Goal: Ask a question

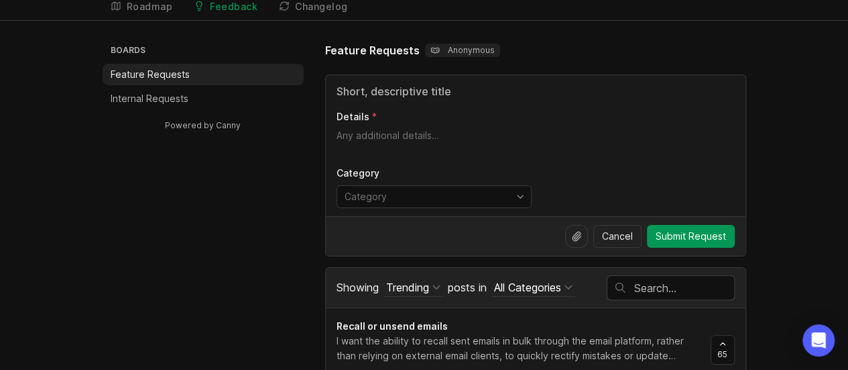
scroll to position [67, 0]
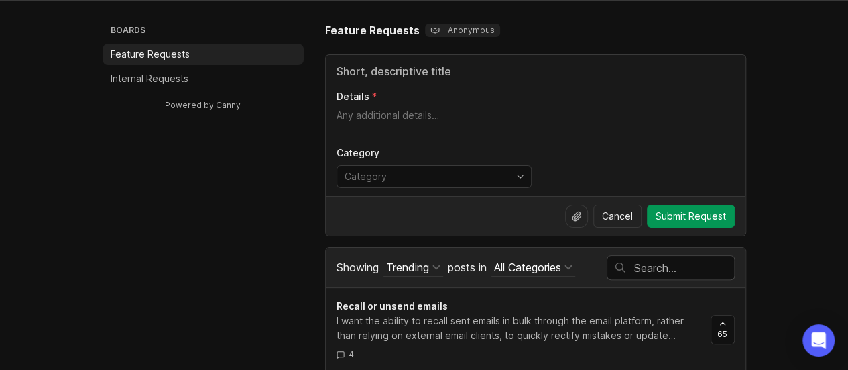
click at [648, 265] on input "text" at bounding box center [684, 267] width 100 height 15
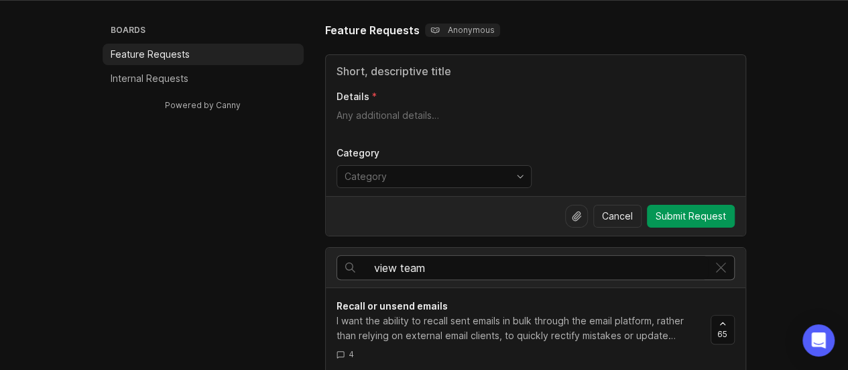
type input "view team"
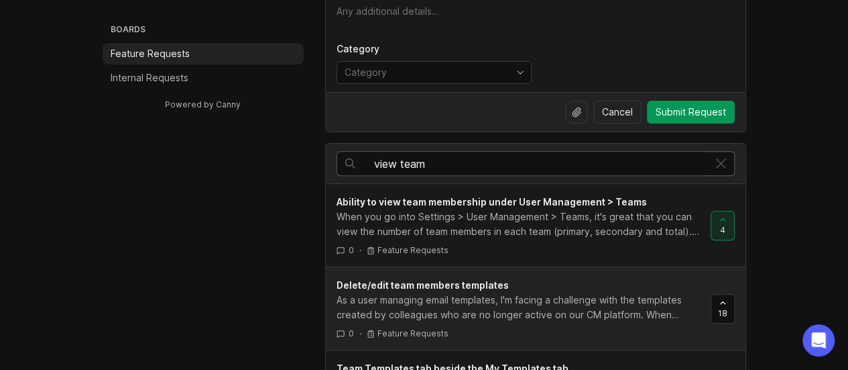
scroll to position [201, 0]
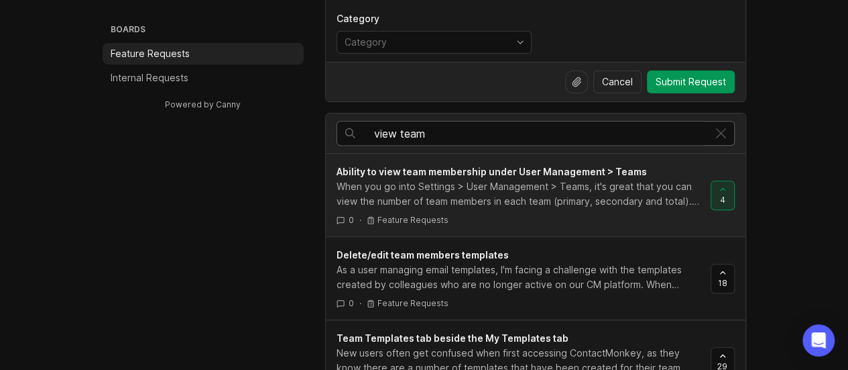
click at [496, 186] on div "When you go into Settings > User Management > Teams, it's great that you can vi…" at bounding box center [519, 194] width 364 height 30
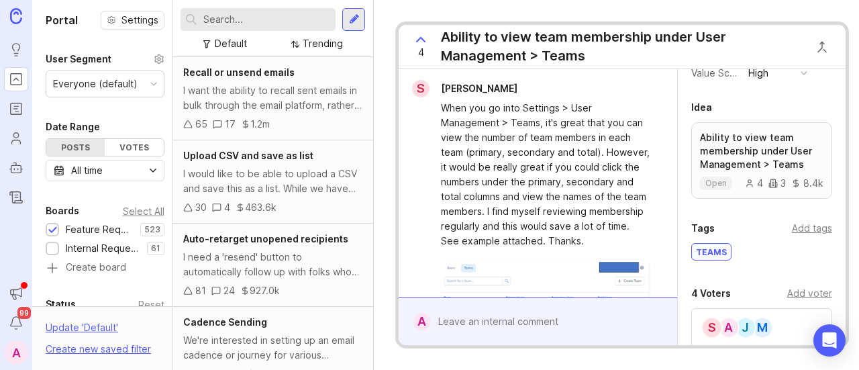
scroll to position [268, 0]
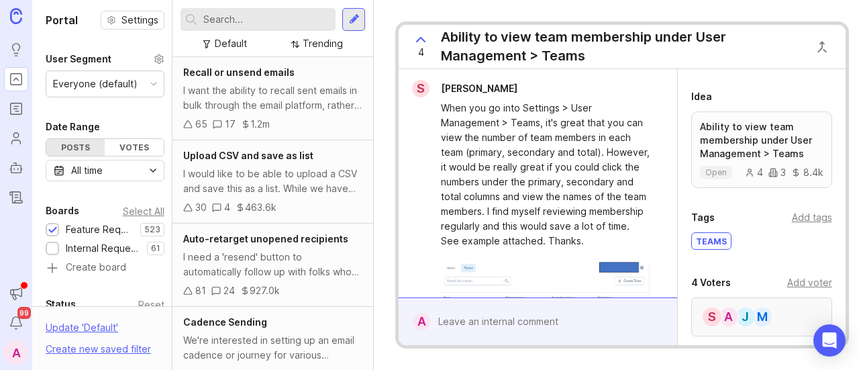
click at [777, 317] on div "M J A S" at bounding box center [761, 316] width 141 height 39
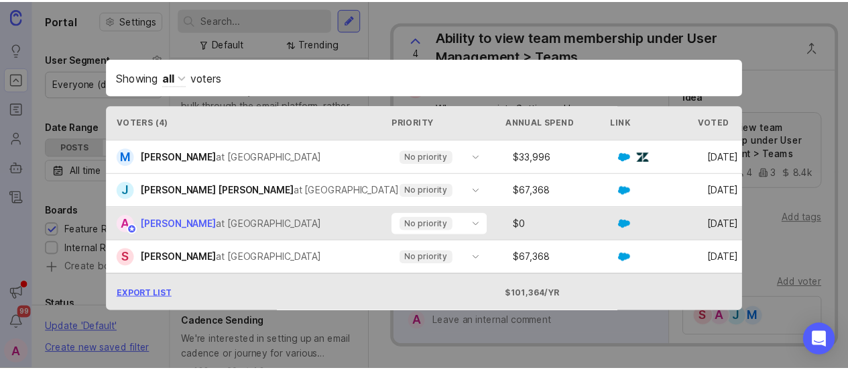
scroll to position [11, 0]
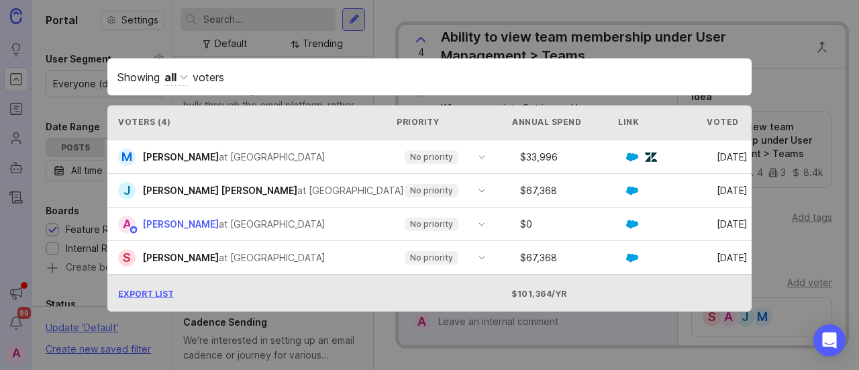
click at [767, 58] on div "Showing all voters Voters ( 4 ) Priority Annual Spend Link Voted M Melanie Moor…" at bounding box center [429, 185] width 687 height 296
click at [282, 37] on div "Showing all voters Voters ( 4 ) Priority Annual Spend Link Voted M Melanie Moor…" at bounding box center [429, 185] width 687 height 296
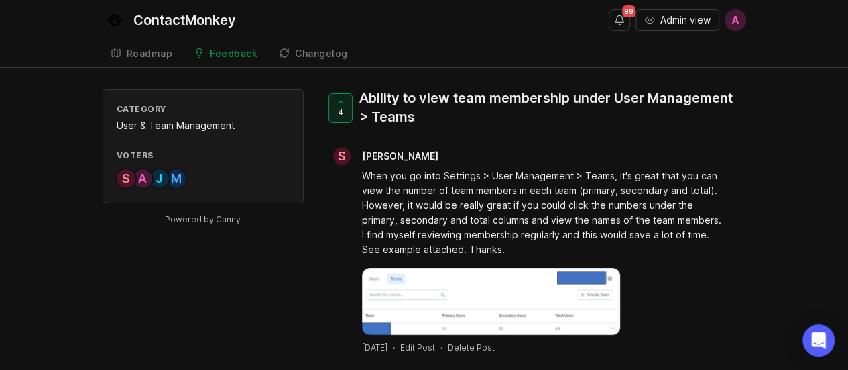
click at [655, 192] on div "When you go into Settings > User Management > Teams, it's great that you can vi…" at bounding box center [543, 212] width 363 height 89
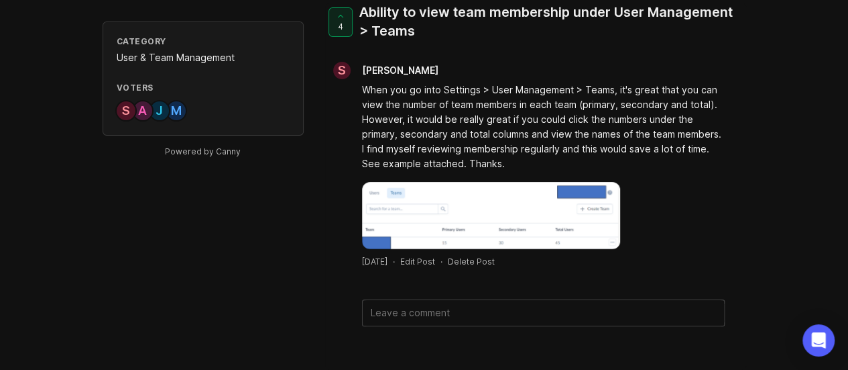
scroll to position [91, 0]
